Goal: Information Seeking & Learning: Learn about a topic

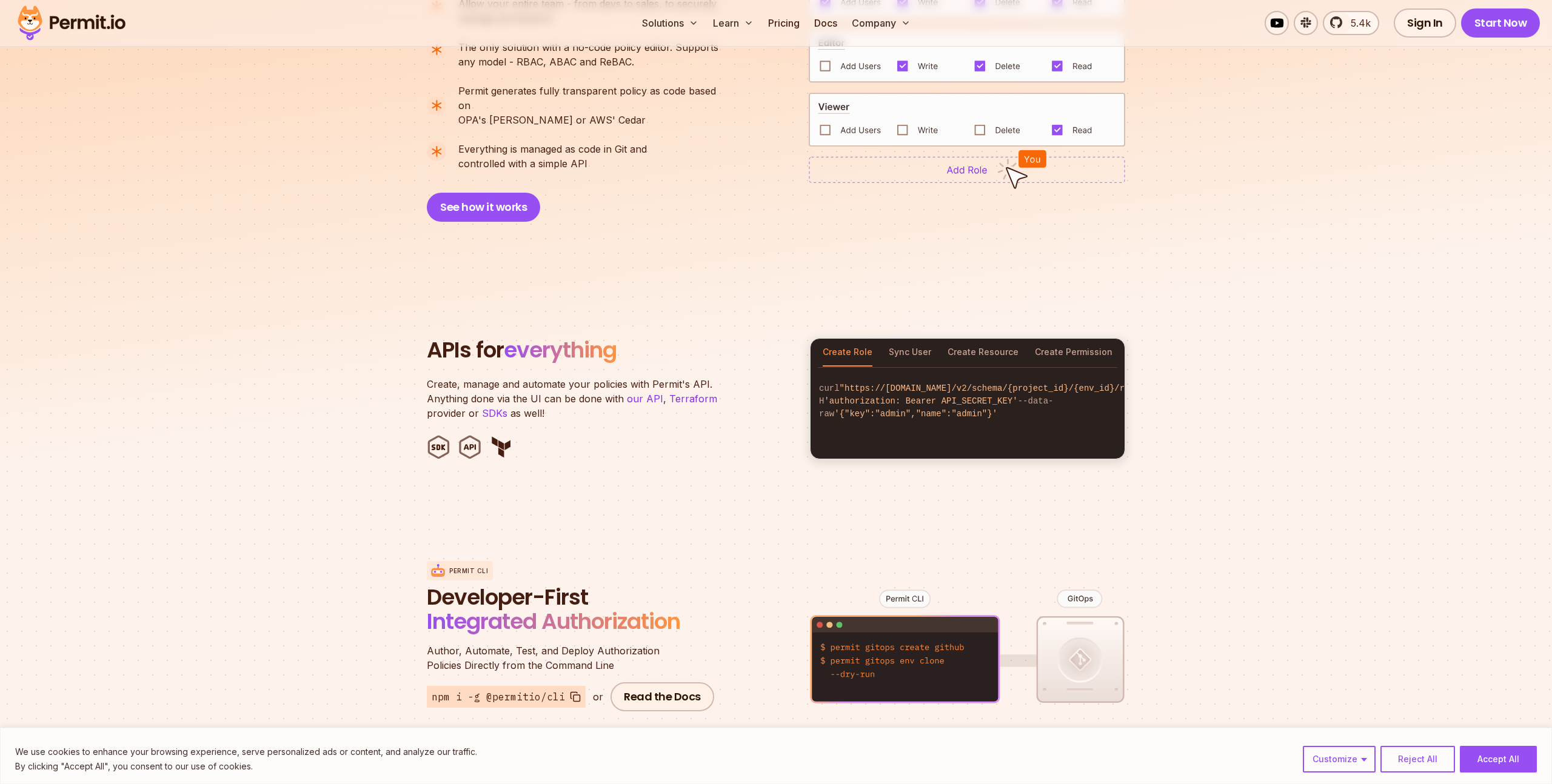
scroll to position [993, 0]
drag, startPoint x: 426, startPoint y: 335, endPoint x: 619, endPoint y: 331, distance: 193.0
click at [619, 337] on h2 "APIs for everything" at bounding box center [610, 349] width 369 height 24
click at [616, 333] on span "everything" at bounding box center [559, 349] width 112 height 31
drag, startPoint x: 629, startPoint y: 333, endPoint x: 391, endPoint y: 344, distance: 238.3
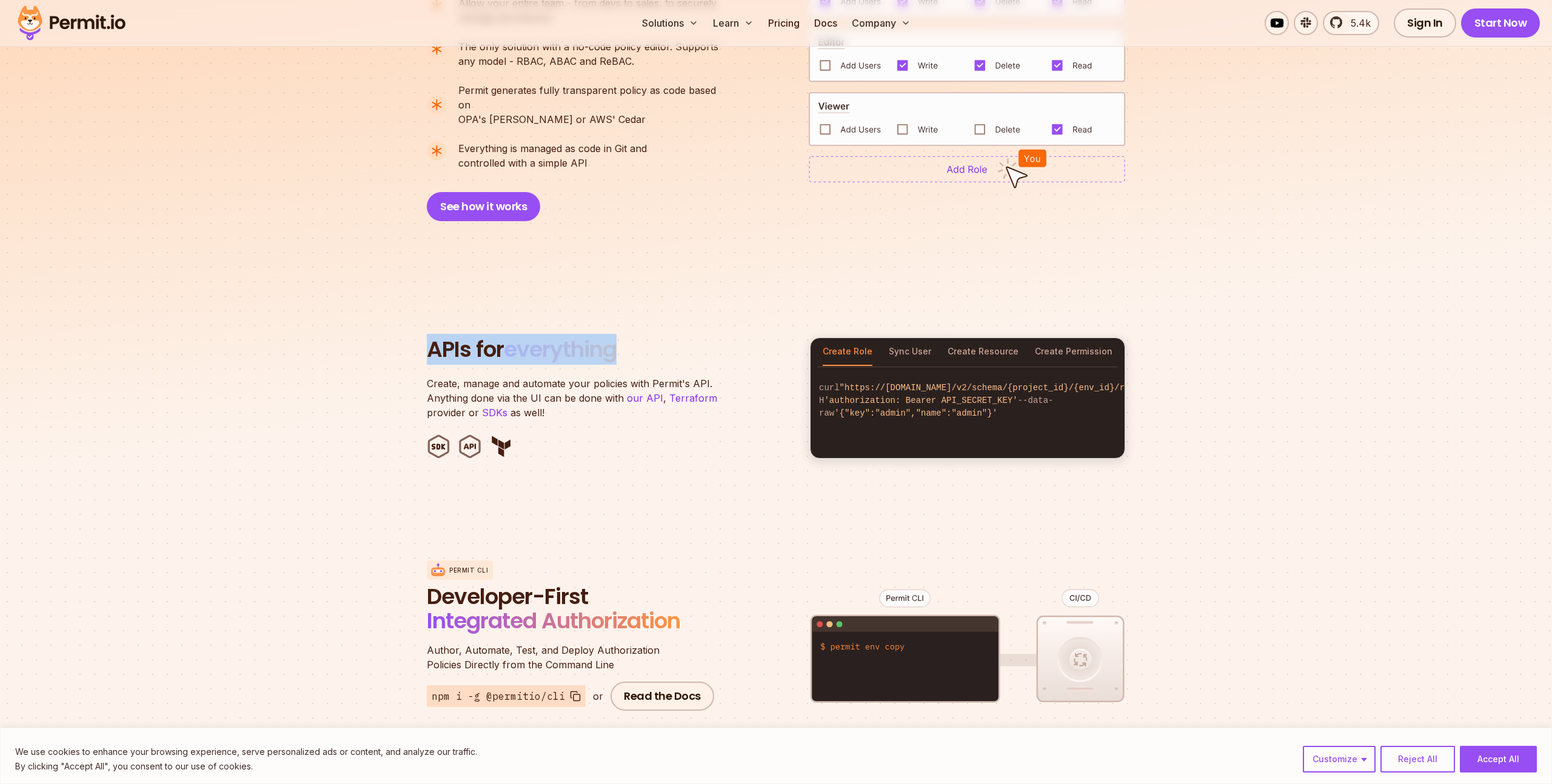
click at [391, 344] on section "APIs for everything Create, manage and automate your policies with Permit's API…" at bounding box center [776, 398] width 1552 height 238
click at [461, 337] on h2 "APIs for everything" at bounding box center [610, 349] width 369 height 24
drag, startPoint x: 438, startPoint y: 335, endPoint x: 629, endPoint y: 351, distance: 191.7
click at [629, 351] on header "APIs for everything Create, manage and automate your policies with Permit's API…" at bounding box center [610, 398] width 369 height 121
click at [621, 351] on div at bounding box center [621, 351] width 0 height 0
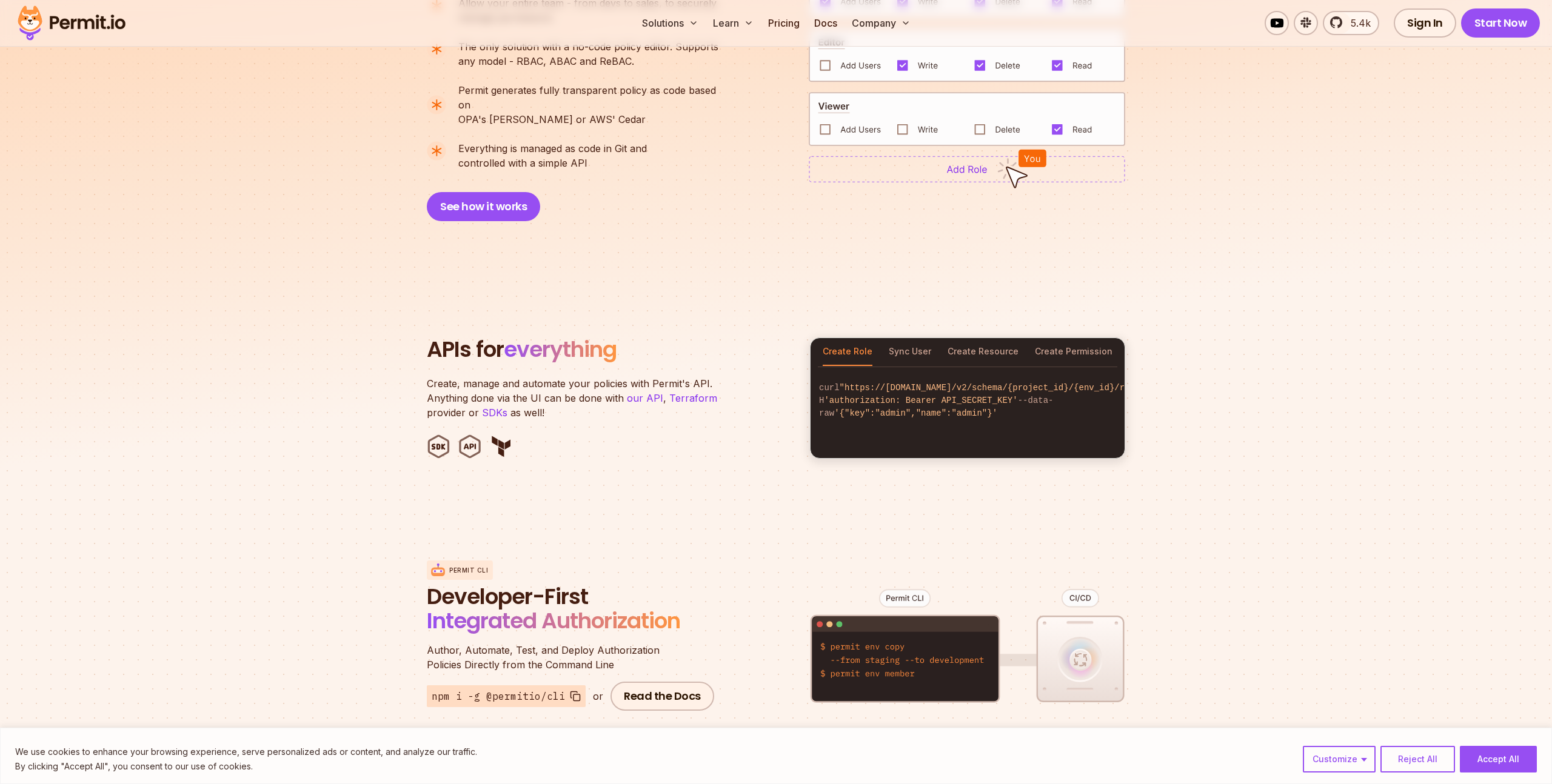
click at [631, 337] on h2 "APIs for everything" at bounding box center [610, 349] width 369 height 24
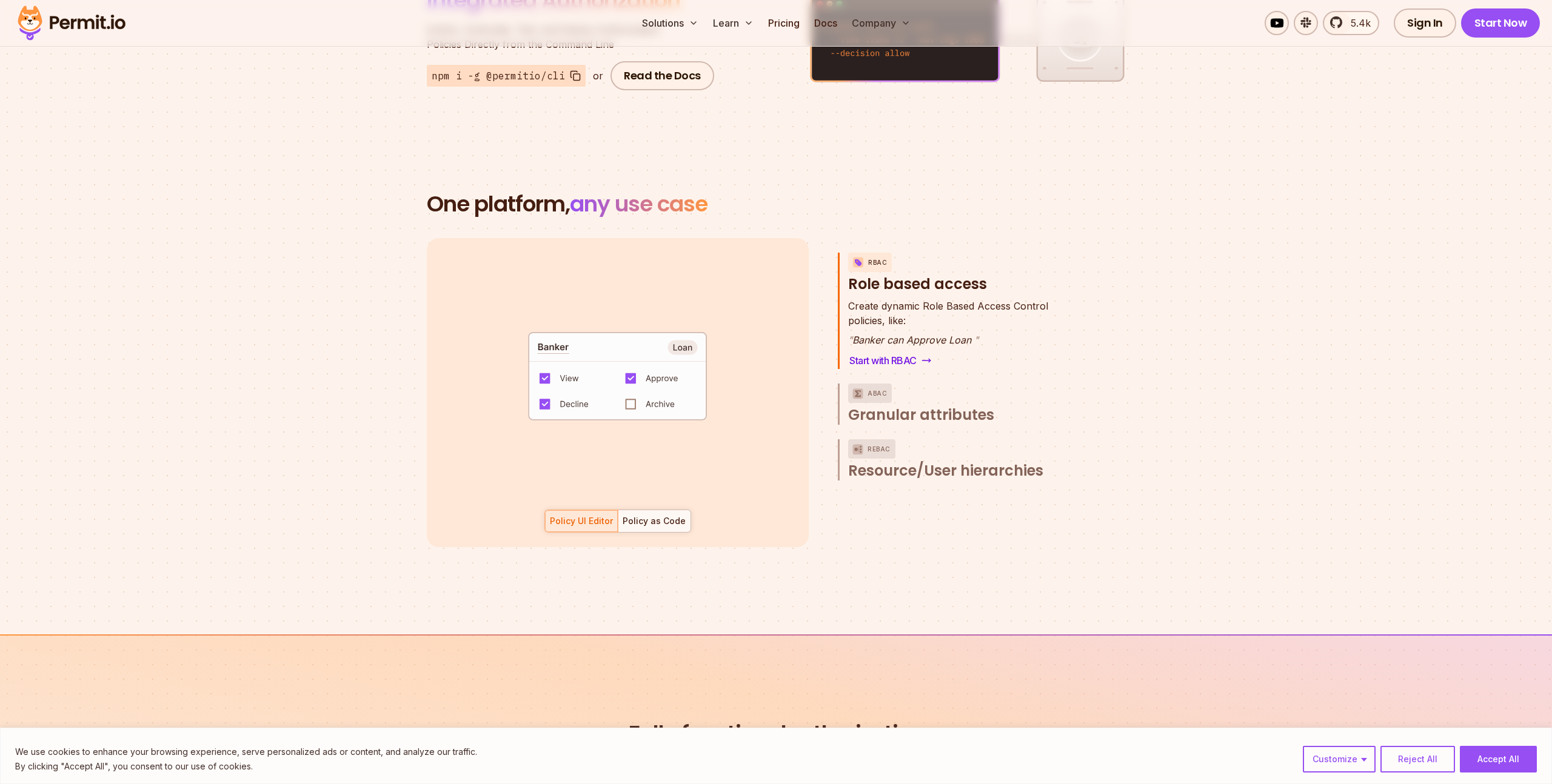
scroll to position [1618, 0]
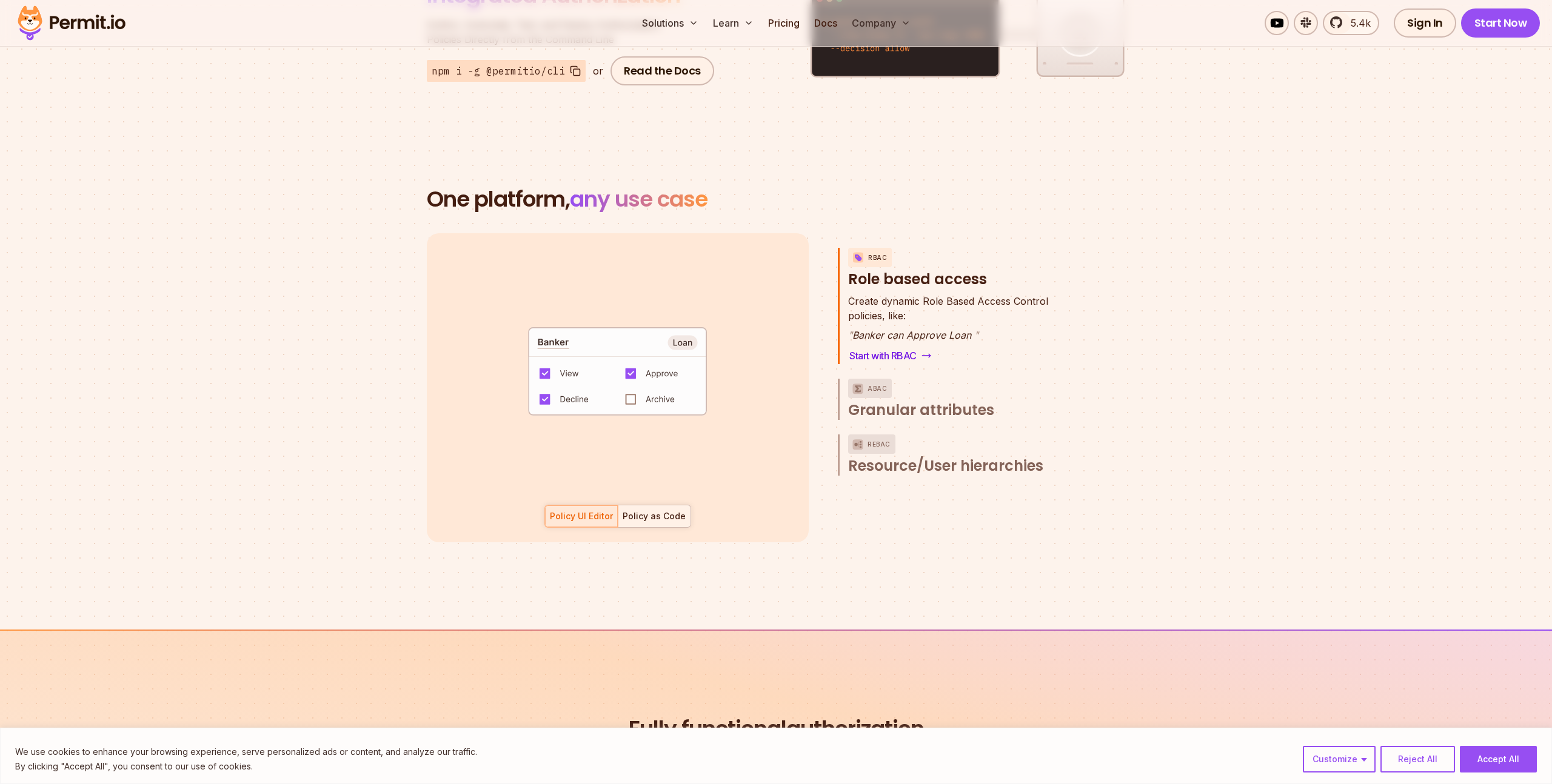
click at [673, 510] on div "Policy as Code" at bounding box center [654, 516] width 63 height 12
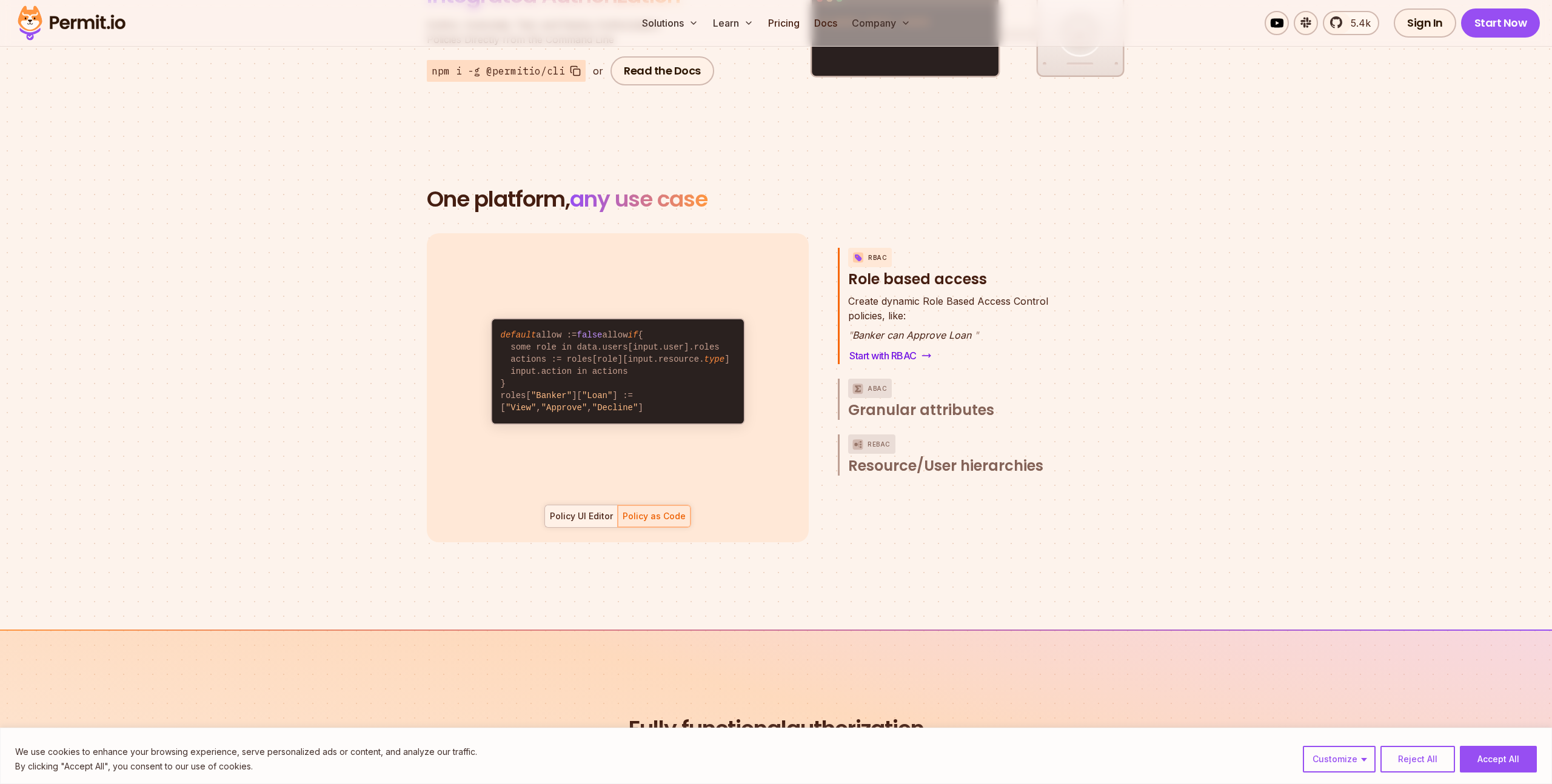
click at [573, 510] on div "Policy UI Editor" at bounding box center [581, 516] width 63 height 12
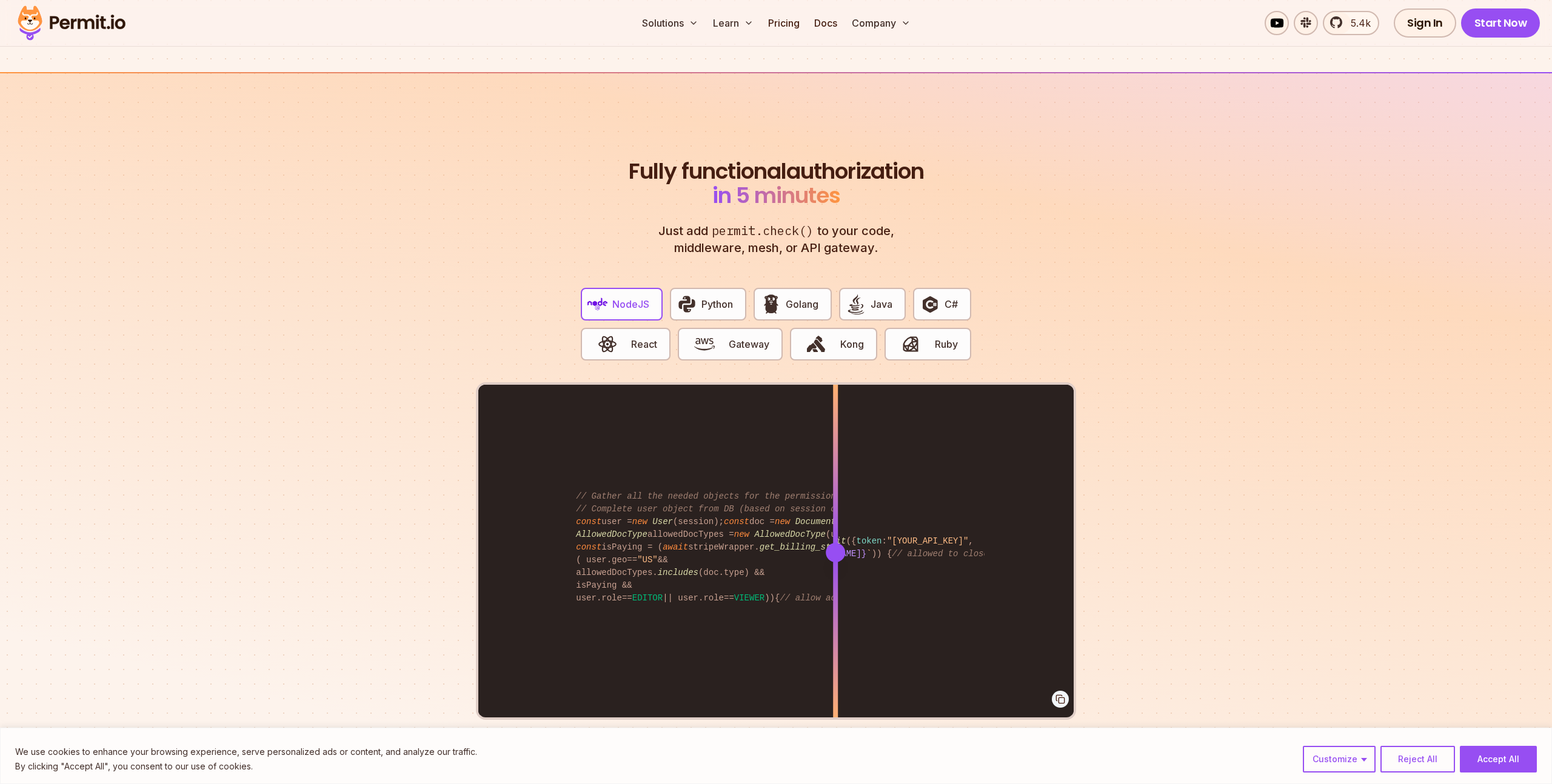
scroll to position [2175, 0]
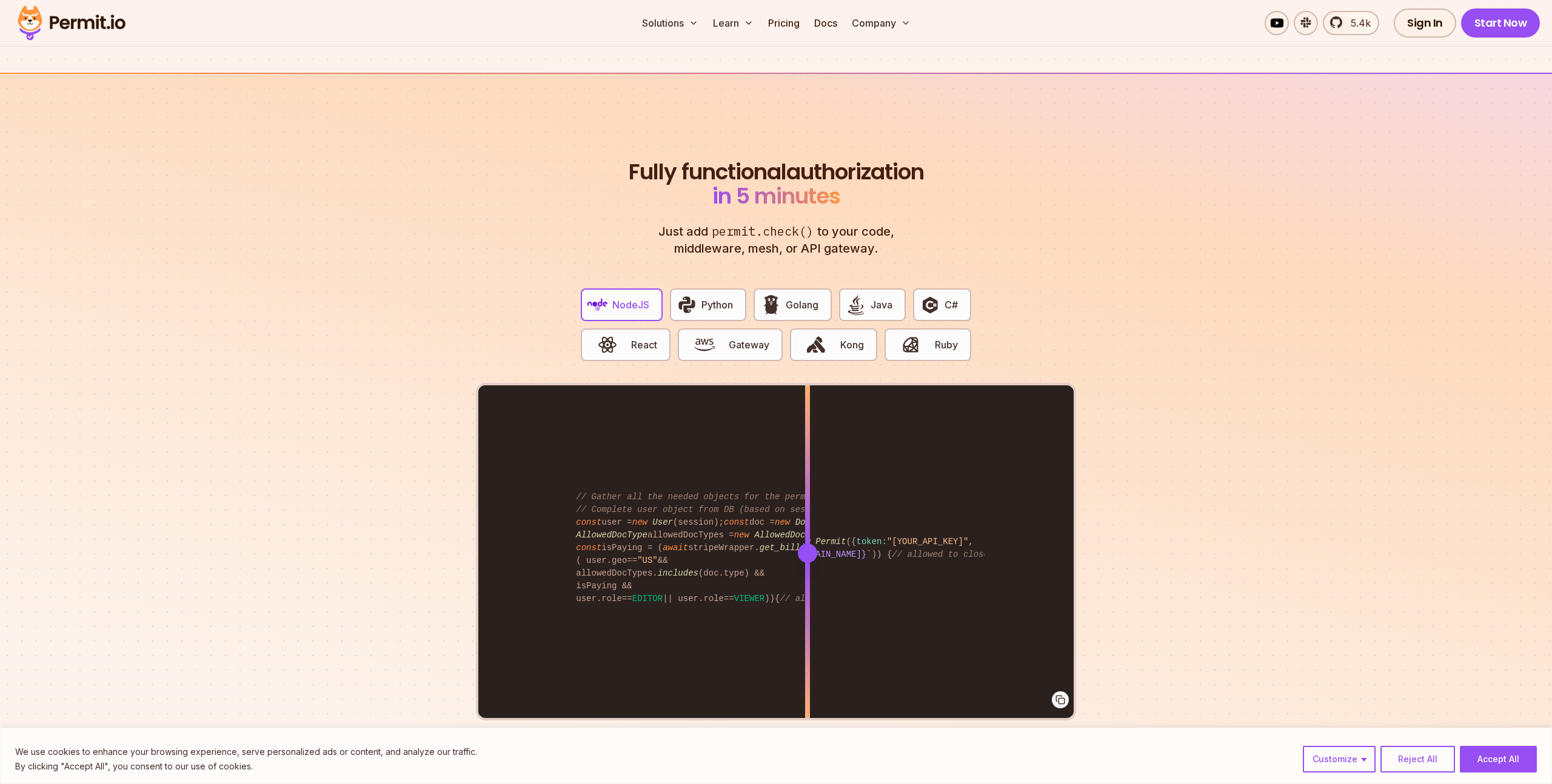
drag, startPoint x: 836, startPoint y: 538, endPoint x: 806, endPoint y: 544, distance: 30.6
click at [806, 544] on div at bounding box center [808, 553] width 20 height 20
click at [792, 297] on span "Golang" at bounding box center [801, 304] width 32 height 15
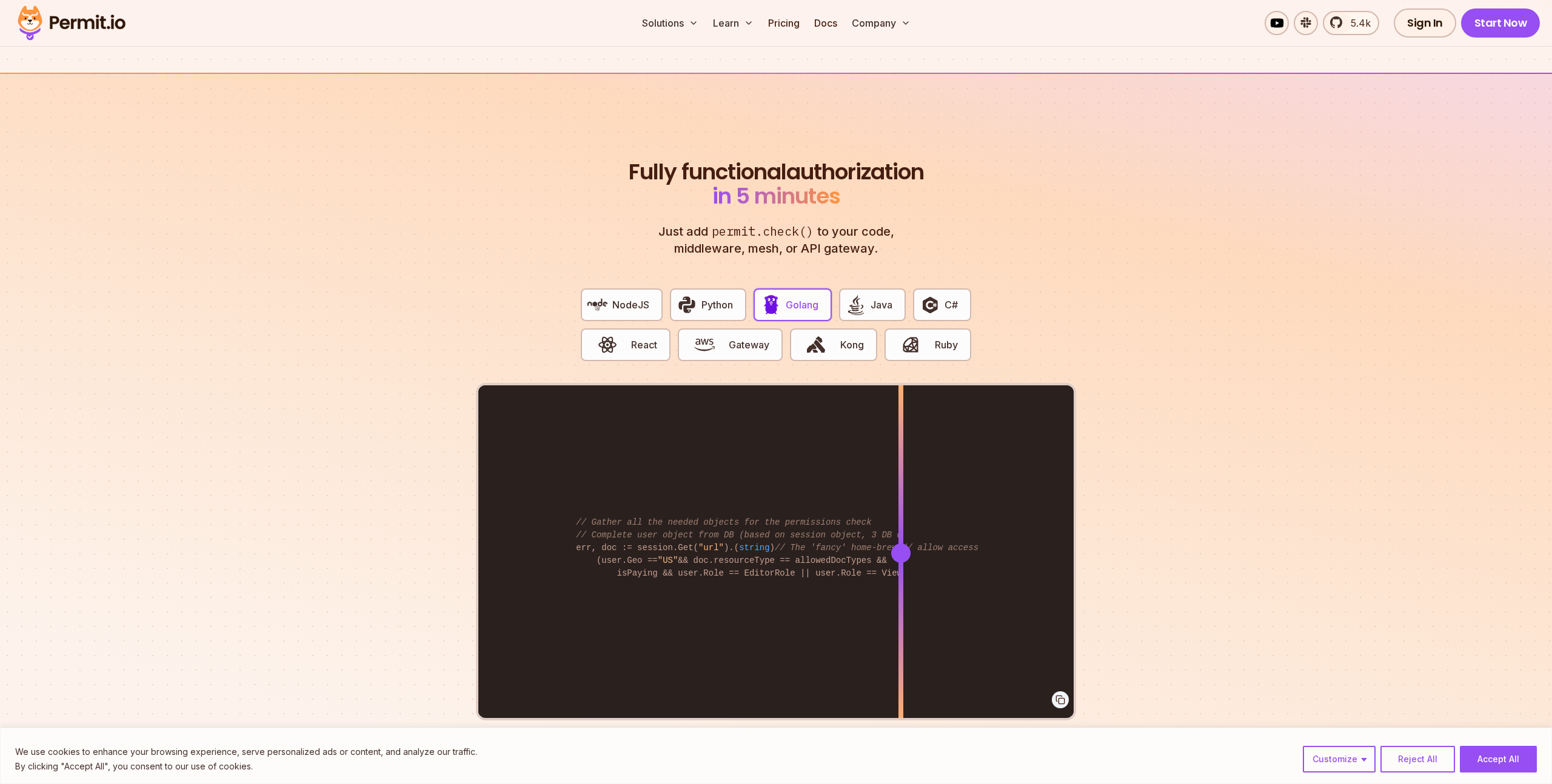
drag, startPoint x: 834, startPoint y: 538, endPoint x: 901, endPoint y: 573, distance: 75.6
click at [901, 573] on div at bounding box center [900, 552] width 5 height 334
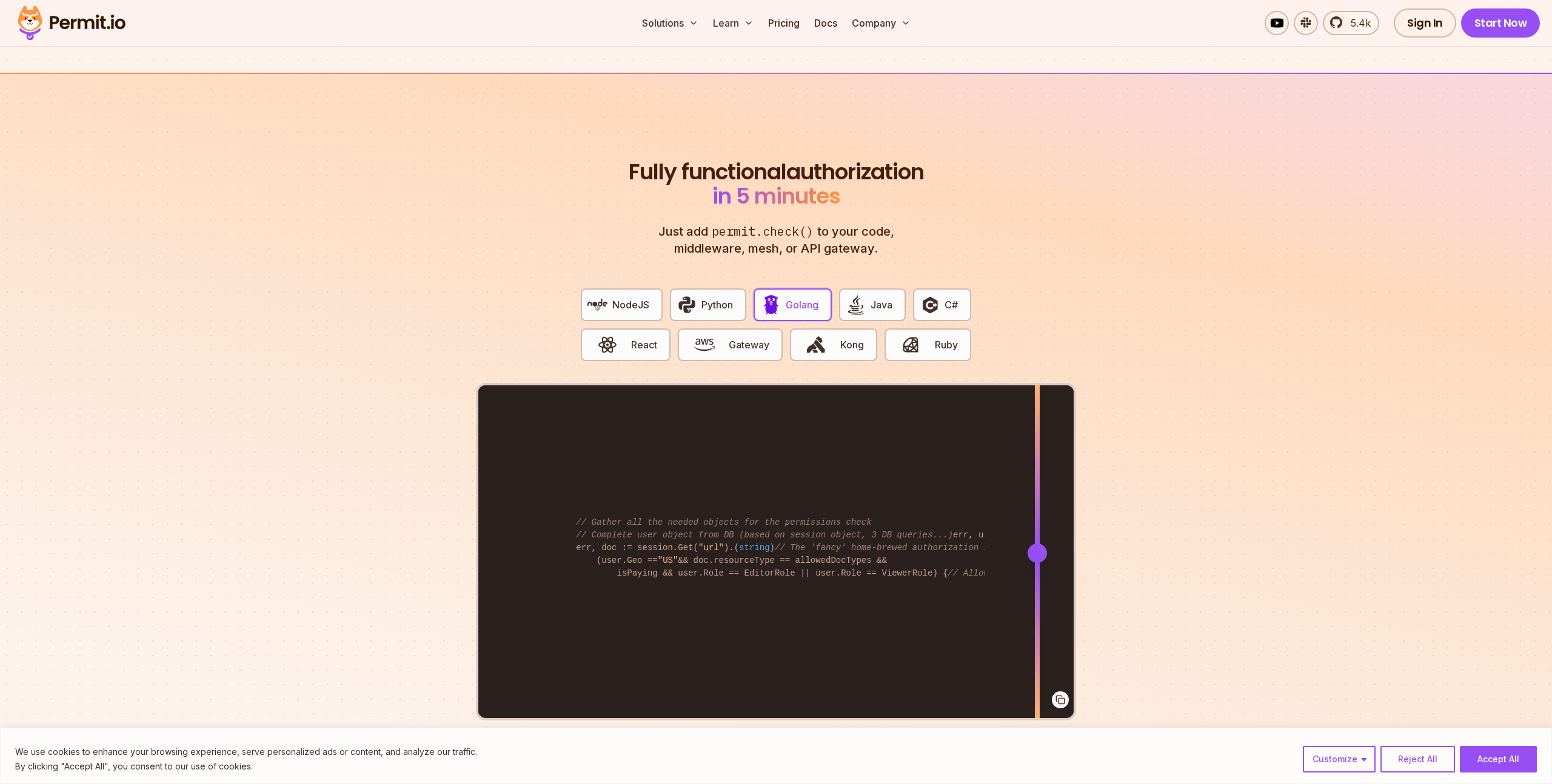
drag, startPoint x: 902, startPoint y: 538, endPoint x: 1037, endPoint y: 545, distance: 135.2
click at [1037, 545] on div at bounding box center [1038, 553] width 20 height 20
drag, startPoint x: 1034, startPoint y: 543, endPoint x: 1007, endPoint y: 558, distance: 30.9
click at [948, 558] on div at bounding box center [945, 552] width 5 height 334
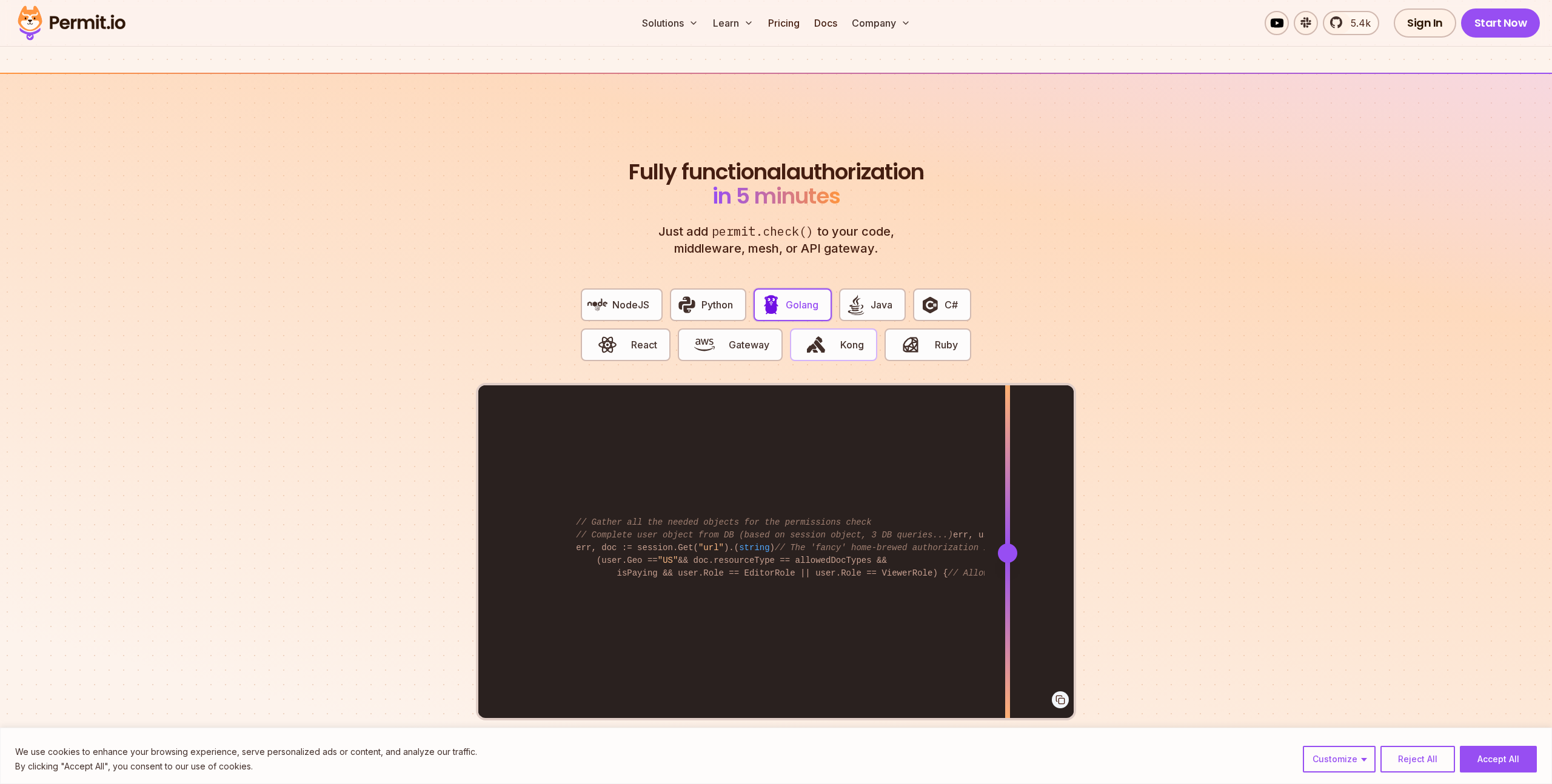
click at [839, 340] on button "Kong" at bounding box center [833, 344] width 87 height 32
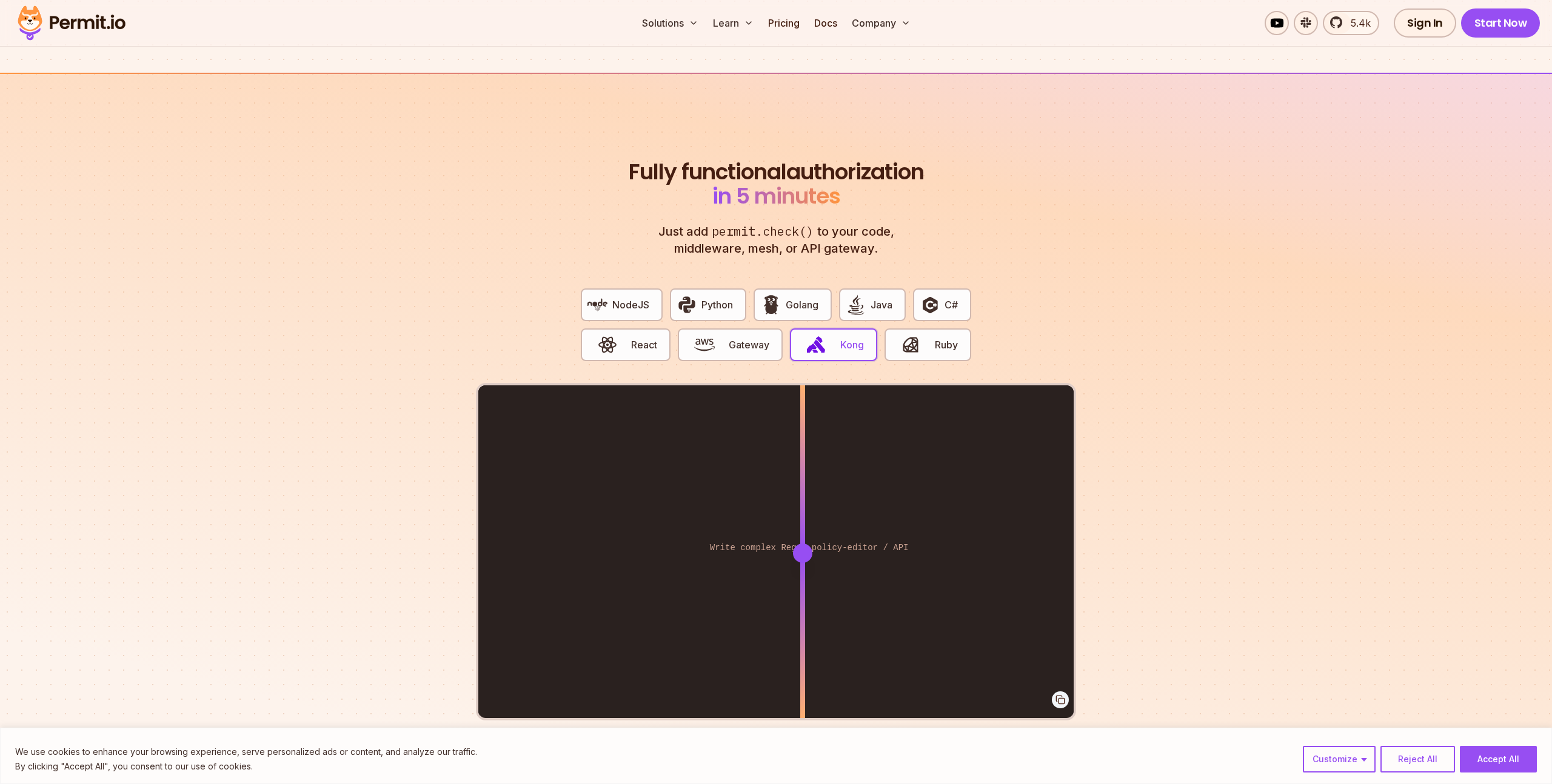
drag, startPoint x: 836, startPoint y: 535, endPoint x: 803, endPoint y: 491, distance: 55.0
click at [803, 491] on div at bounding box center [802, 552] width 5 height 334
click at [803, 300] on button "Golang" at bounding box center [791, 304] width 77 height 32
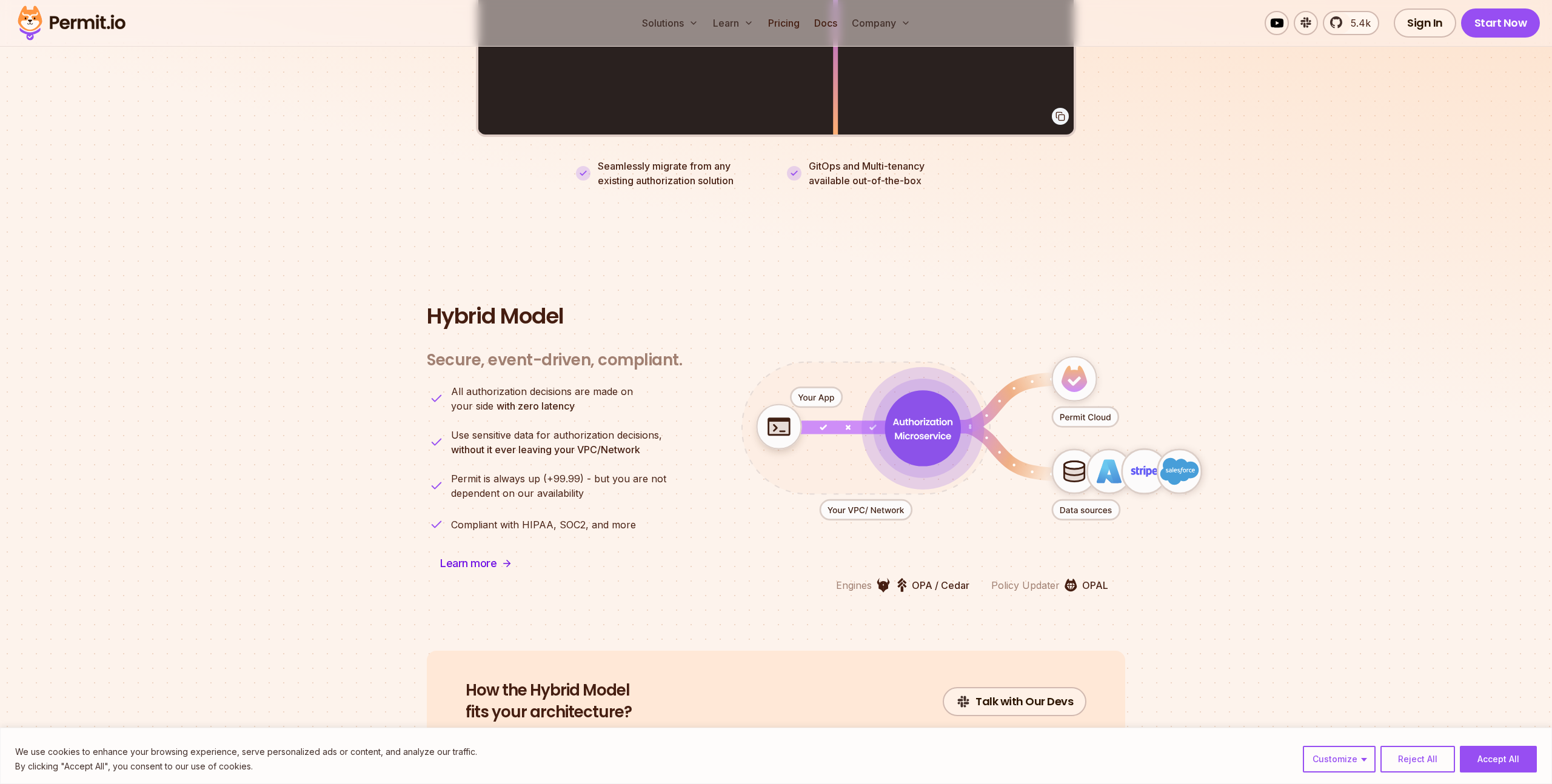
scroll to position [2762, 0]
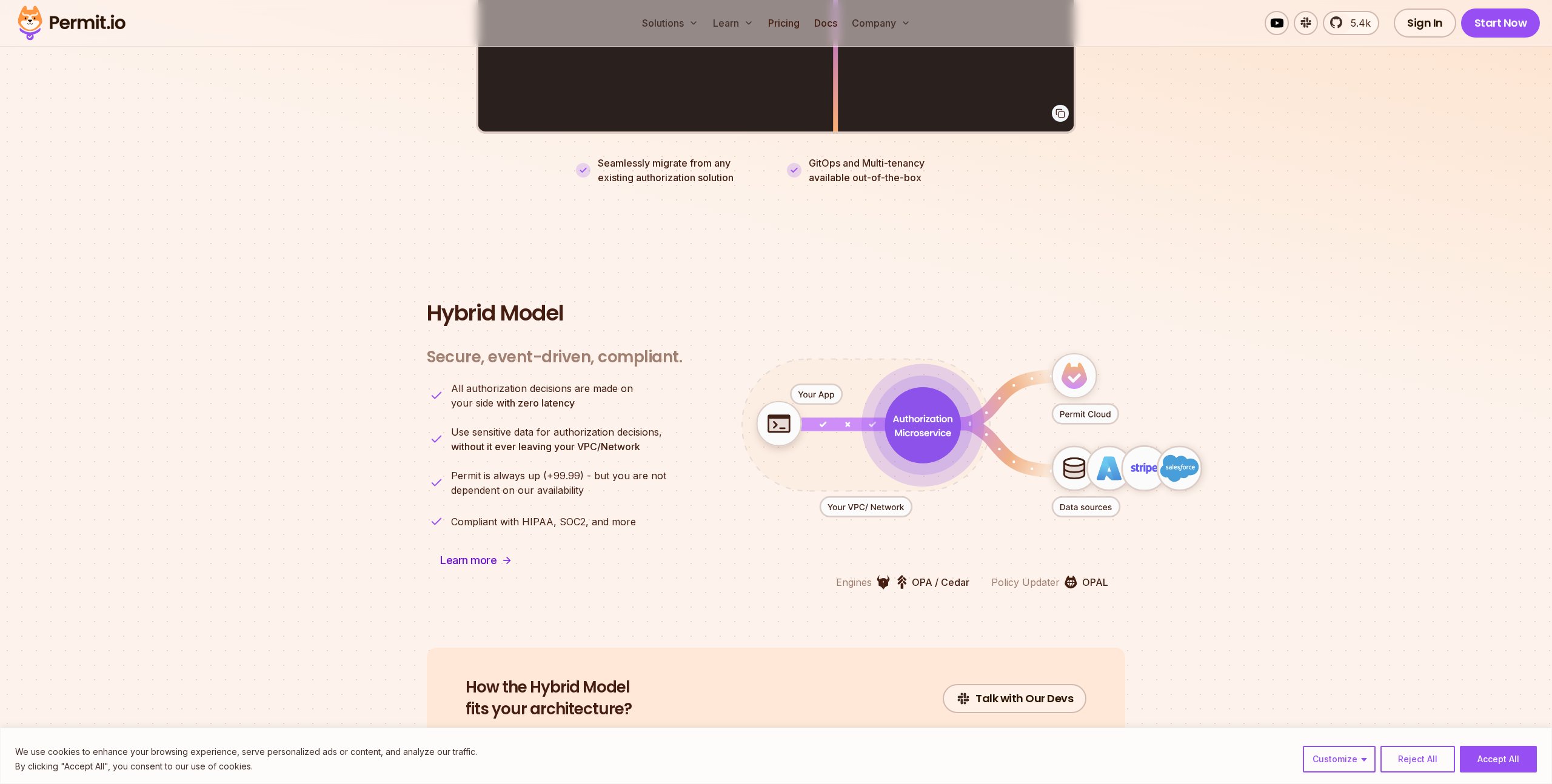
click at [903, 431] on icon "animation" at bounding box center [922, 425] width 76 height 76
click at [886, 409] on icon "animation" at bounding box center [922, 425] width 76 height 76
click at [886, 409] on icon "animation" at bounding box center [922, 424] width 77 height 77
click at [909, 409] on icon "animation" at bounding box center [922, 425] width 76 height 76
click at [1077, 462] on icon "animation" at bounding box center [1074, 470] width 20 height 17
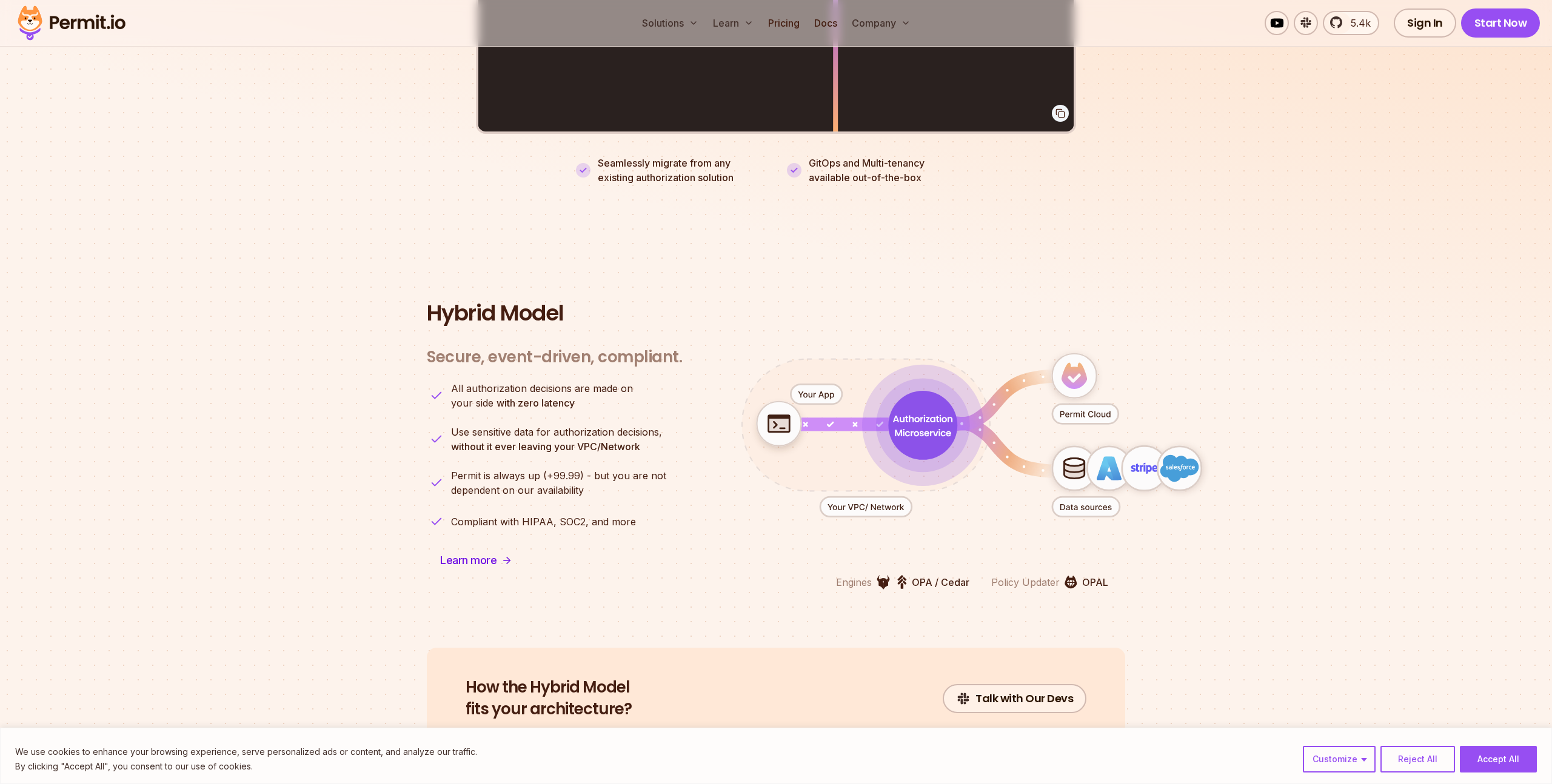
click at [1077, 462] on icon "animation" at bounding box center [1074, 470] width 20 height 17
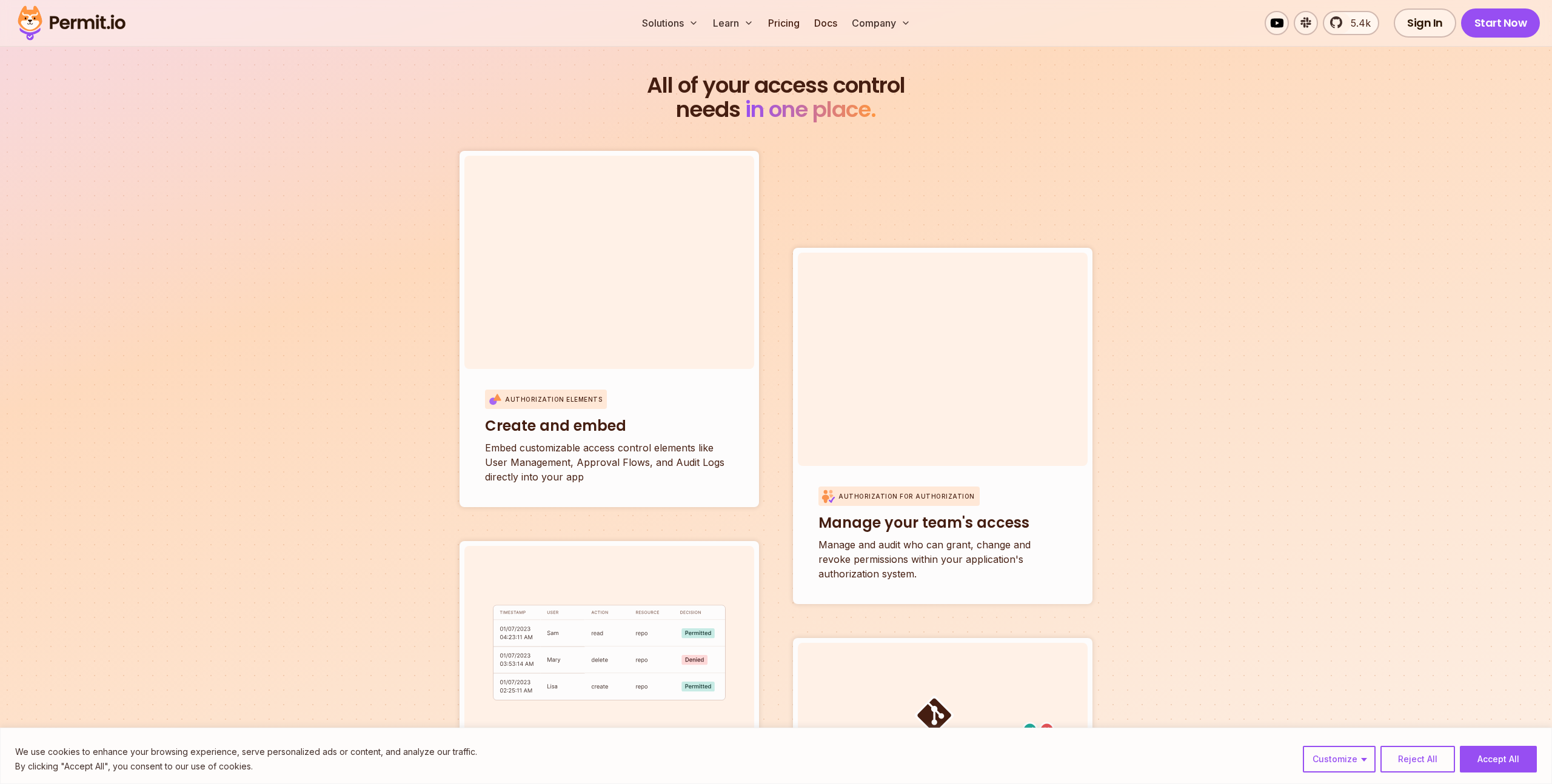
scroll to position [4045, 0]
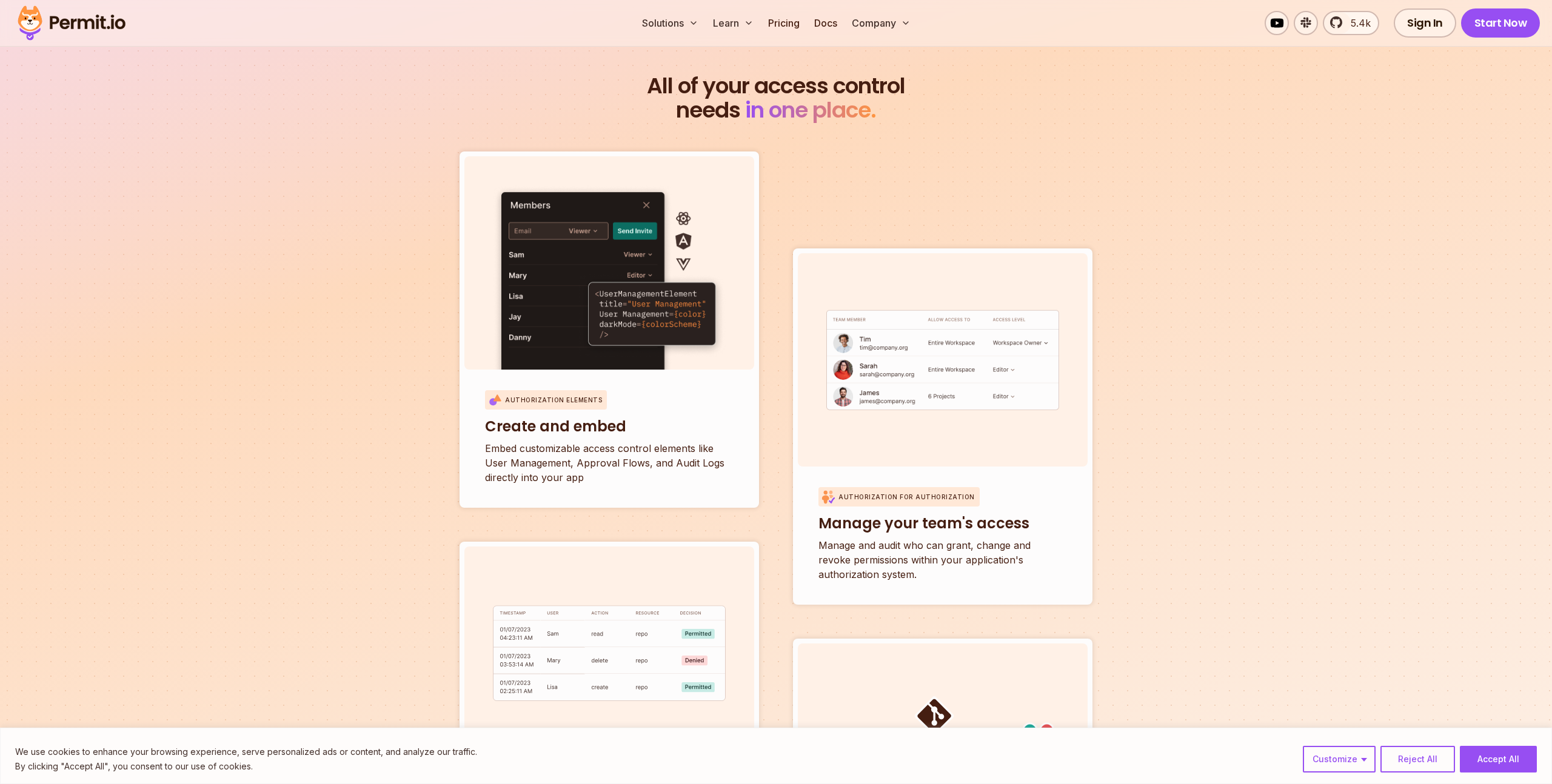
click at [325, 416] on section "All of your access control needs in one place. Authorization Elements Create an…" at bounding box center [776, 519] width 1552 height 1067
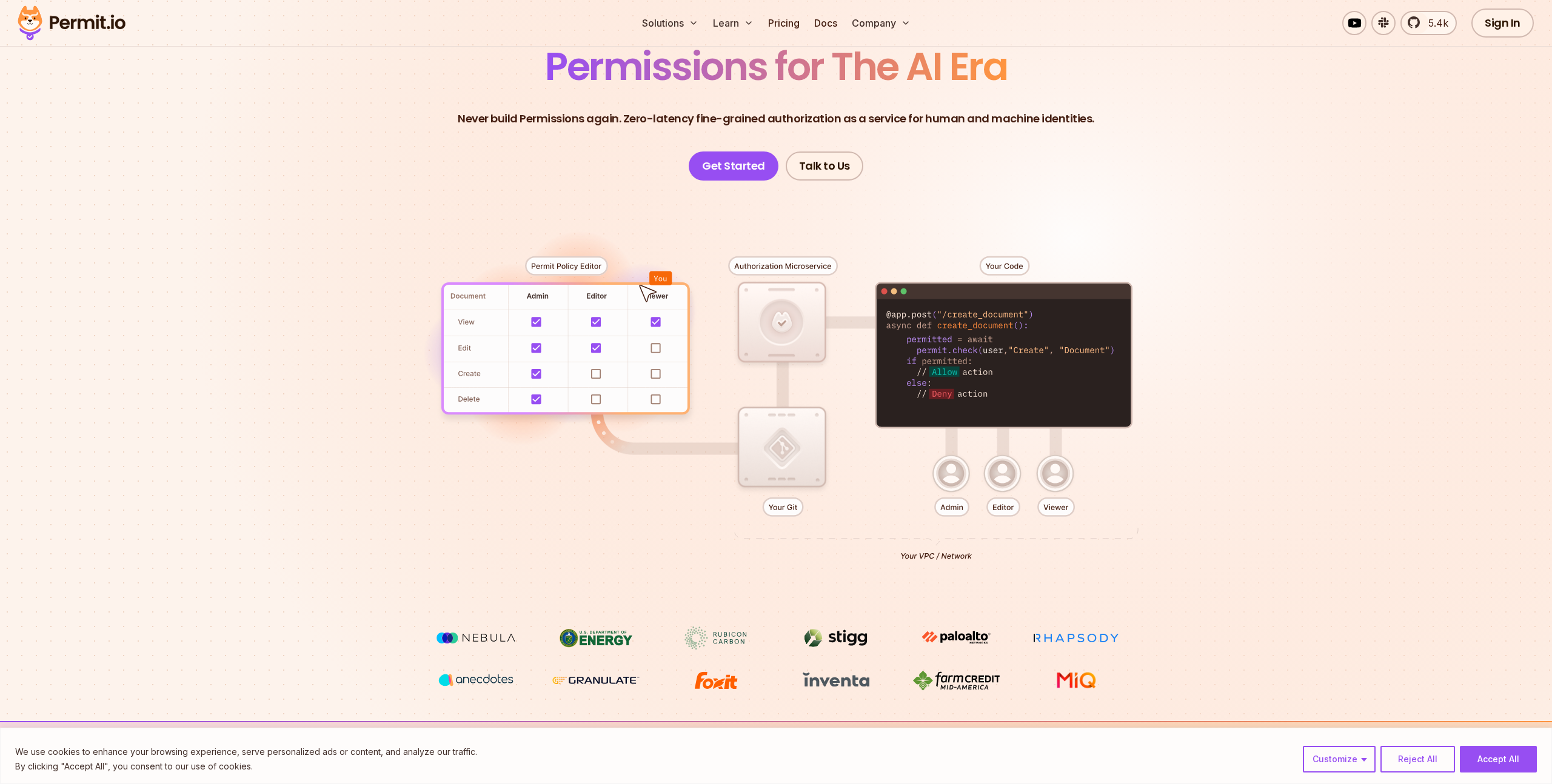
scroll to position [0, 0]
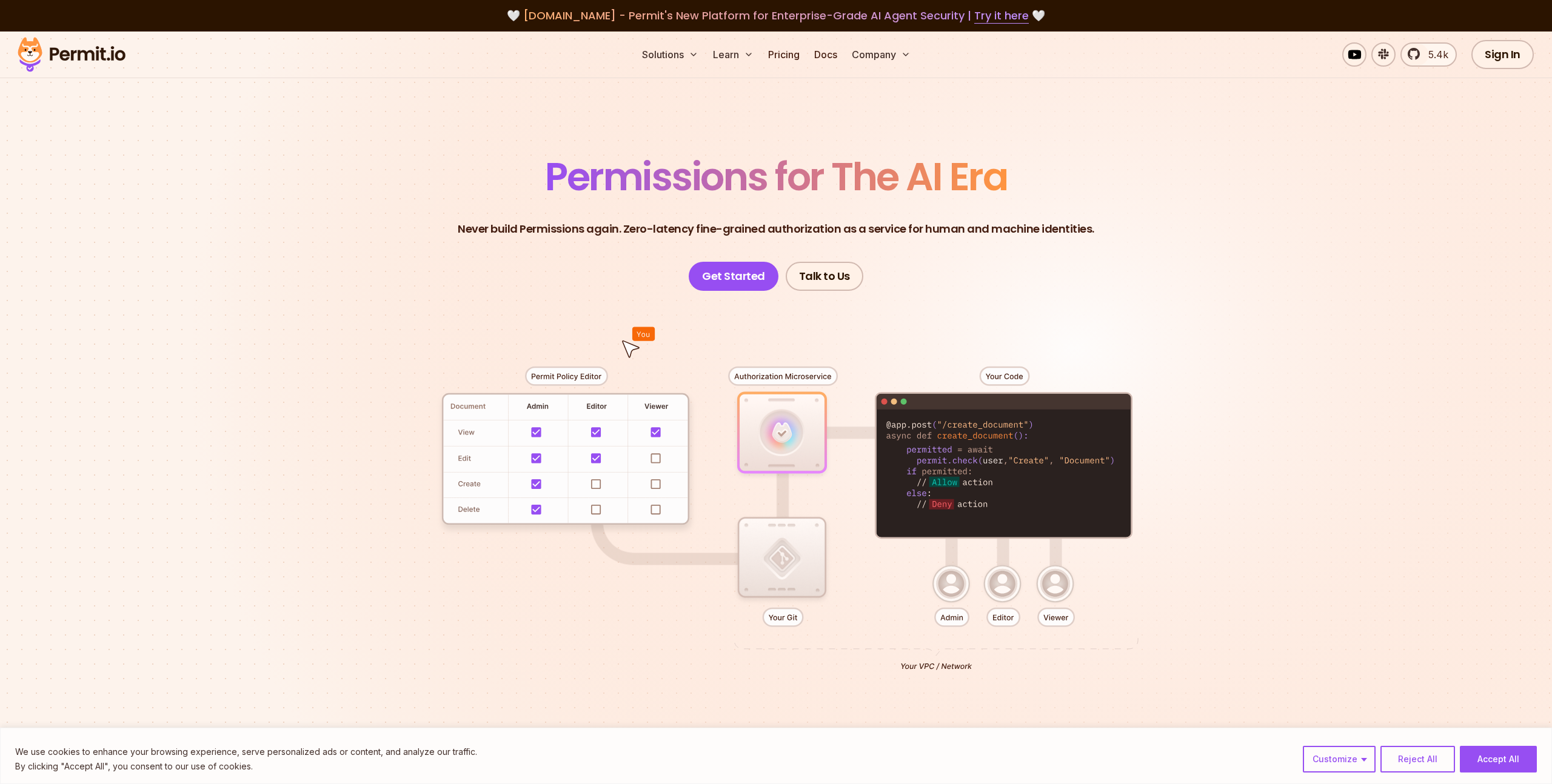
click at [628, 347] on div at bounding box center [776, 513] width 849 height 446
click at [593, 450] on div at bounding box center [776, 513] width 849 height 446
click at [776, 456] on div at bounding box center [776, 513] width 849 height 446
click at [779, 557] on div at bounding box center [776, 513] width 849 height 446
click at [1003, 470] on div at bounding box center [776, 513] width 849 height 446
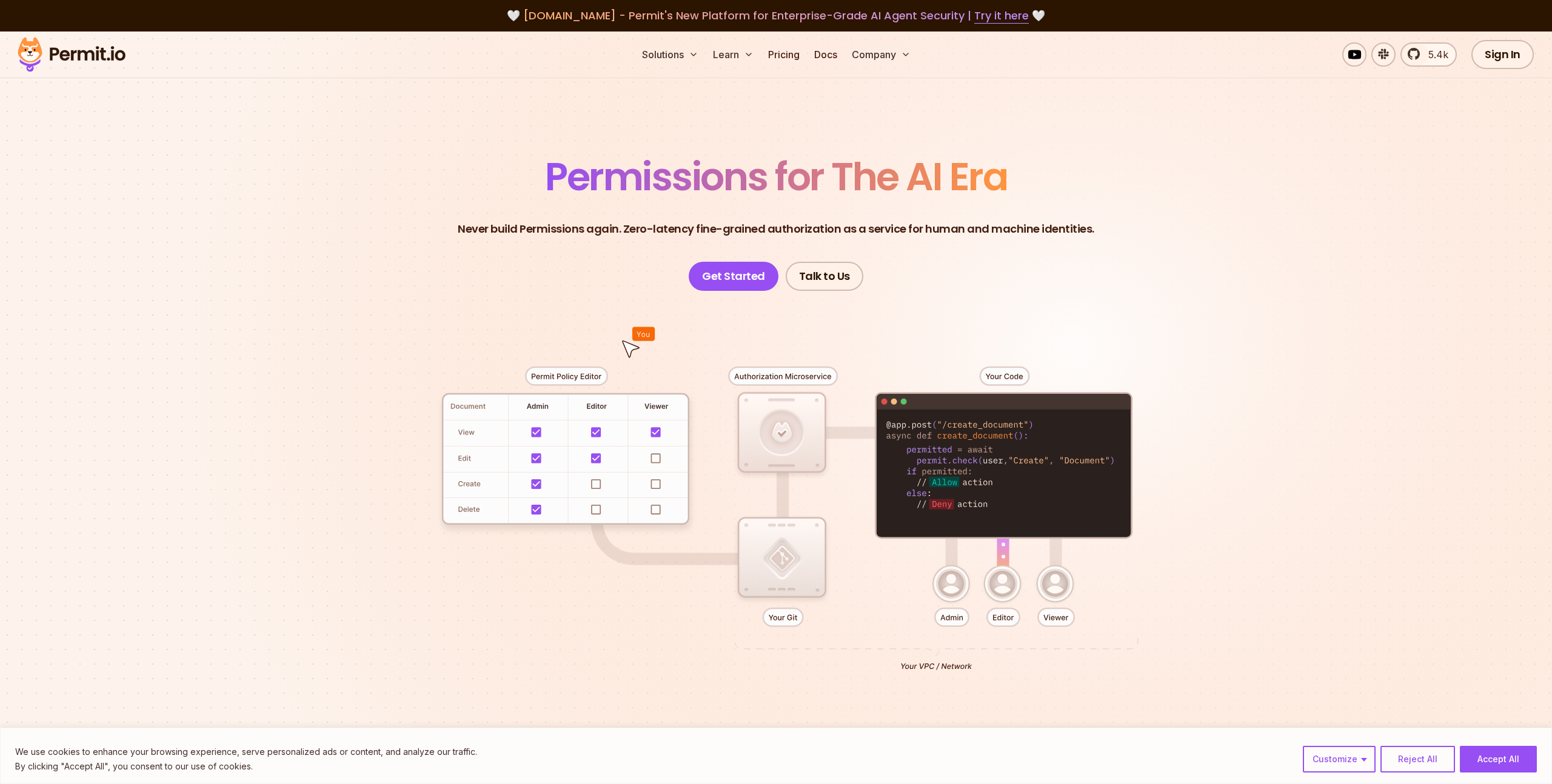
click at [994, 576] on div at bounding box center [776, 513] width 849 height 446
